Goal: Task Accomplishment & Management: Manage account settings

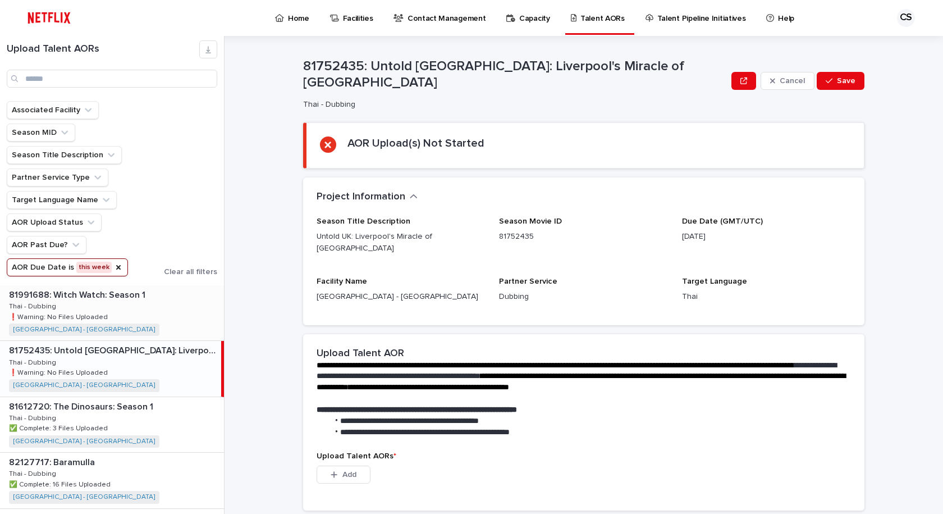
click at [200, 315] on div "81991688: Witch Watch: Season 1 81991688: Witch Watch: Season 1 Thai - Dubbing …" at bounding box center [112, 312] width 224 height 55
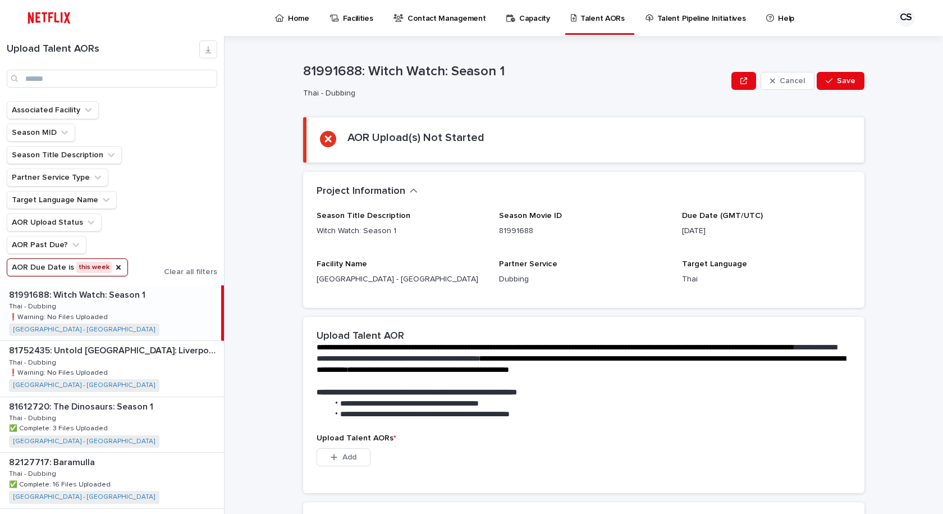
click at [751, 261] on p "Target Language" at bounding box center [766, 264] width 169 height 10
click at [102, 269] on button "AOR Due Date is this week" at bounding box center [67, 267] width 121 height 18
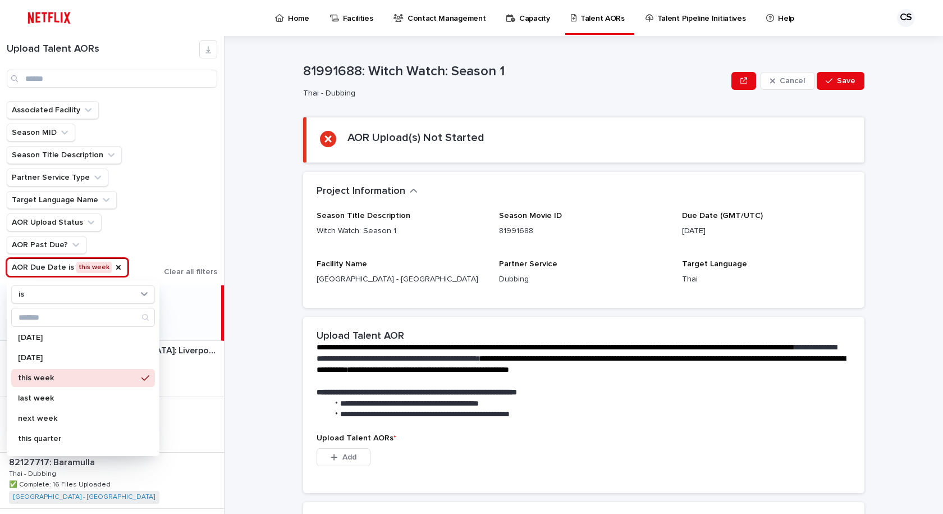
scroll to position [56, 0]
click at [57, 404] on p "next week" at bounding box center [77, 403] width 119 height 8
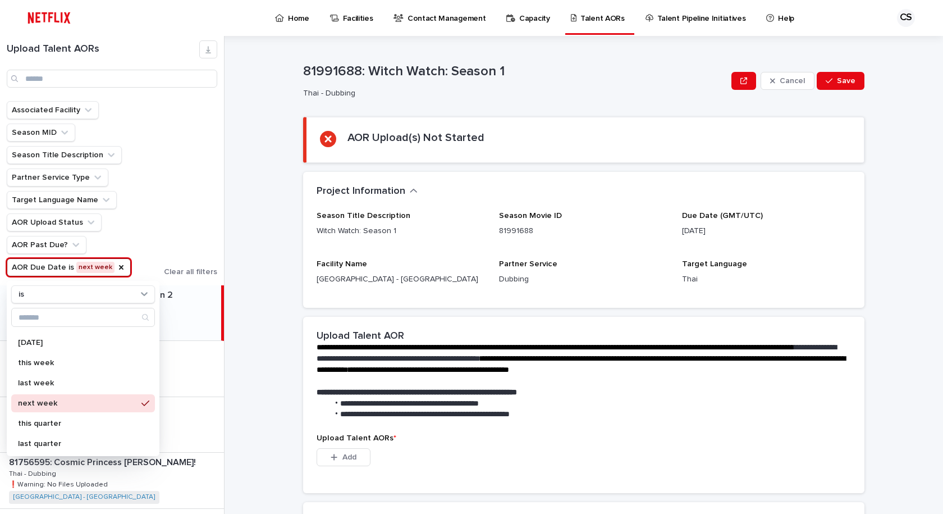
click at [266, 434] on div "**********" at bounding box center [590, 275] width 705 height 478
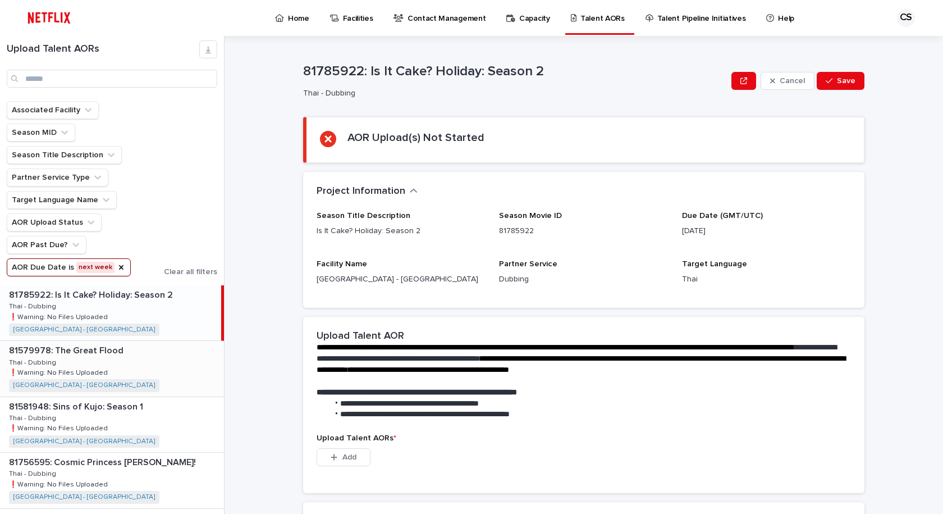
click at [166, 375] on div "81579978: The Great Flood 81579978: The Great Flood Thai - Dubbing Thai - Dubbi…" at bounding box center [112, 368] width 224 height 55
click at [165, 318] on div "81785922: Is It Cake? Holiday: Season 2 81785922: Is It Cake? Holiday: Season 2…" at bounding box center [112, 312] width 224 height 55
click at [141, 419] on div "81581948: Sins of Kujo: Season 1 81581948: Sins of Kujo: Season 1 Thai - Dubbin…" at bounding box center [112, 424] width 224 height 55
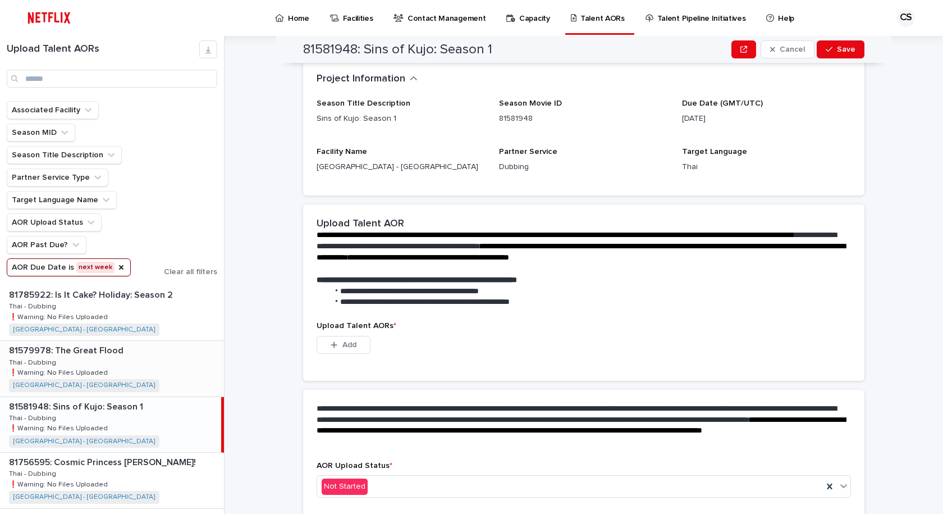
drag, startPoint x: 88, startPoint y: 270, endPoint x: 162, endPoint y: 373, distance: 127.2
click at [88, 270] on button "AOR Due Date is next week" at bounding box center [69, 267] width 124 height 18
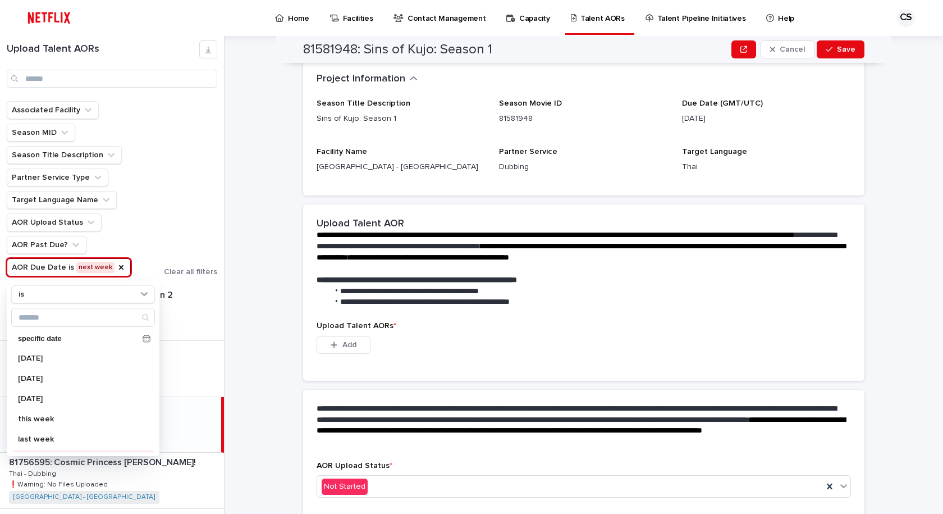
click at [44, 420] on p "this week" at bounding box center [77, 419] width 119 height 8
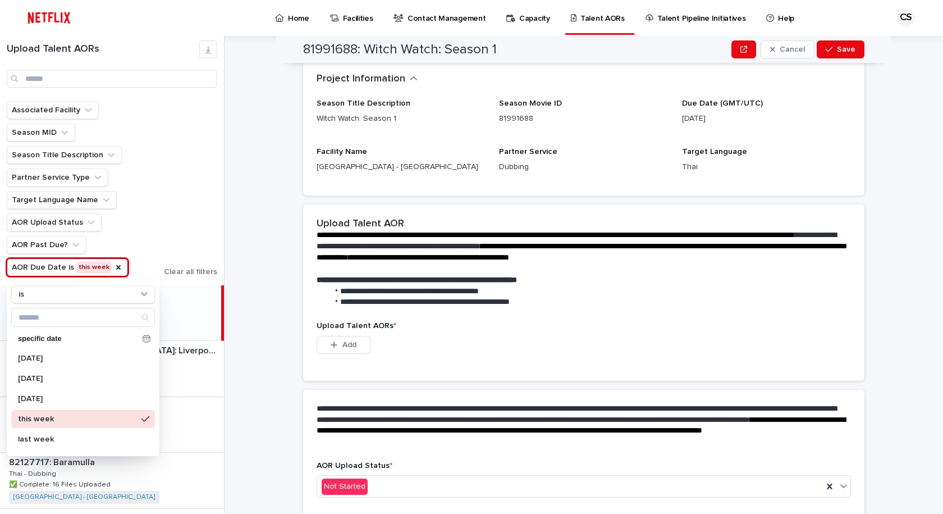
drag, startPoint x: 63, startPoint y: 418, endPoint x: 168, endPoint y: 293, distance: 163.8
click at [63, 417] on p "this week" at bounding box center [77, 419] width 119 height 8
click at [191, 166] on div "Associated Facility Season MID Season Title Description Partner Service Type Ta…" at bounding box center [112, 188] width 211 height 175
